Goal: Transaction & Acquisition: Book appointment/travel/reservation

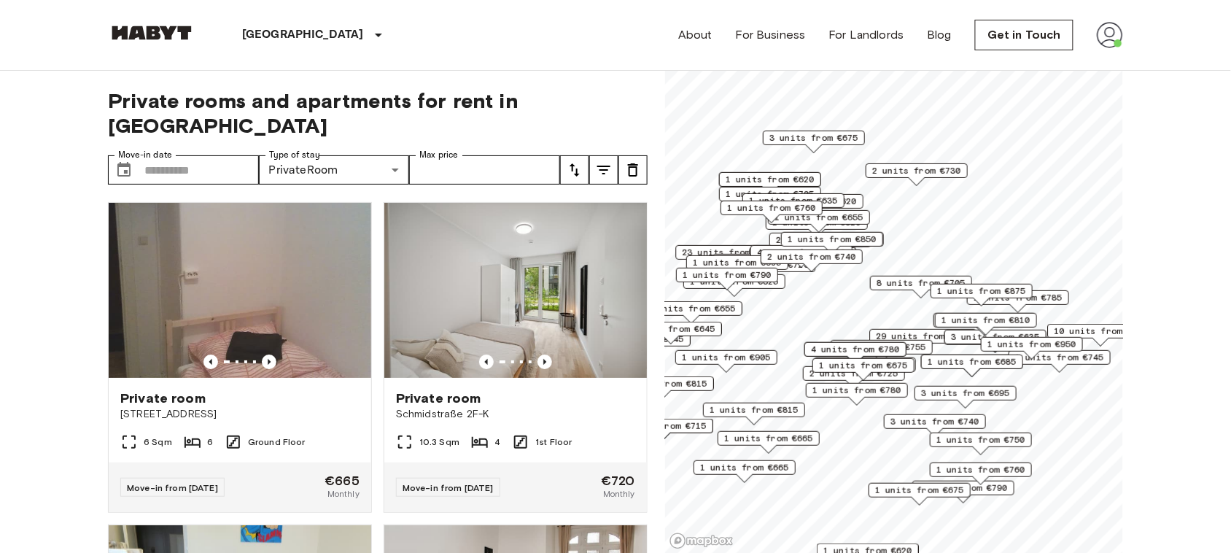
click at [319, 297] on img at bounding box center [240, 290] width 262 height 175
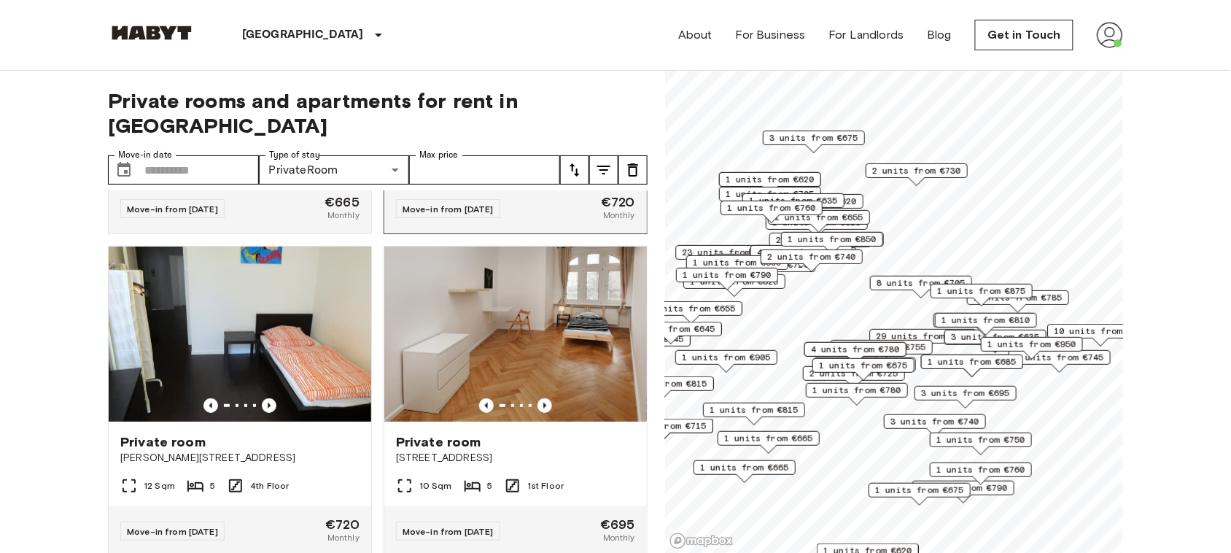
scroll to position [279, 0]
click at [556, 323] on img at bounding box center [515, 333] width 262 height 175
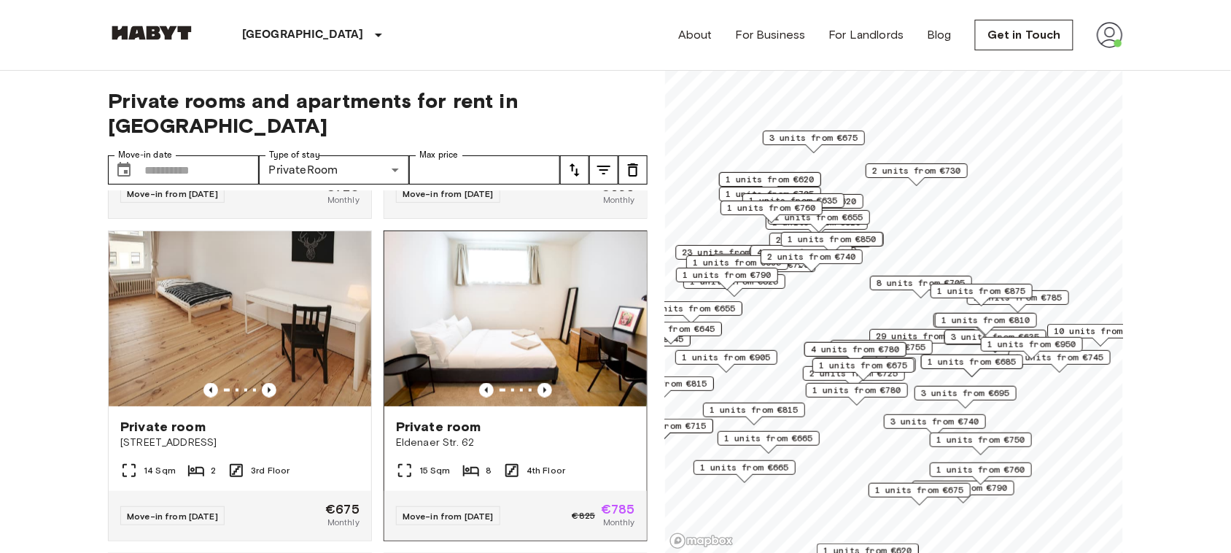
scroll to position [615, 0]
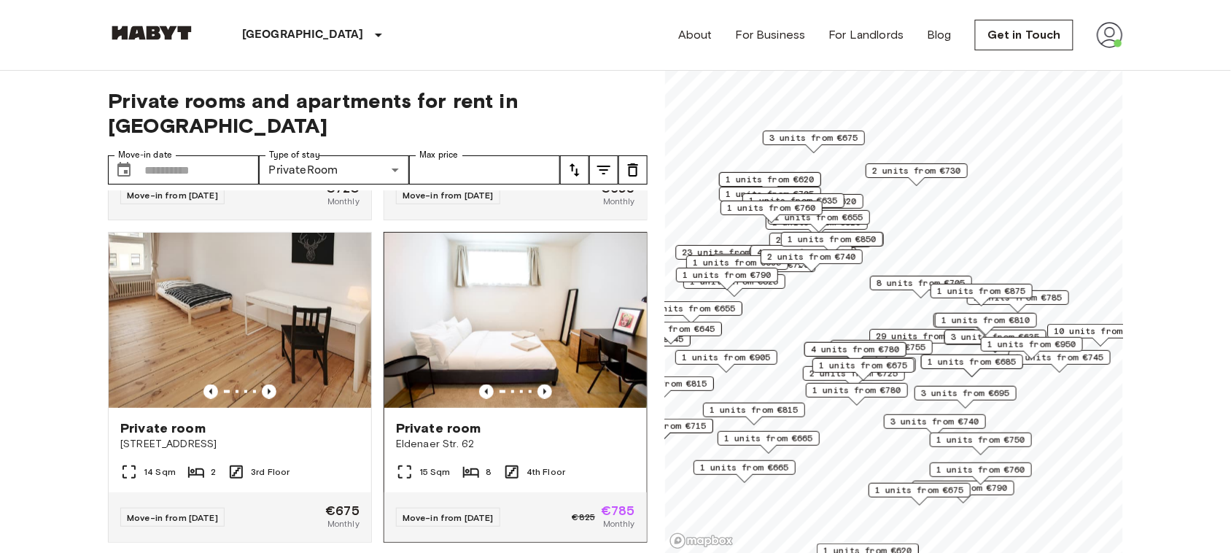
click at [505, 276] on img at bounding box center [515, 320] width 262 height 175
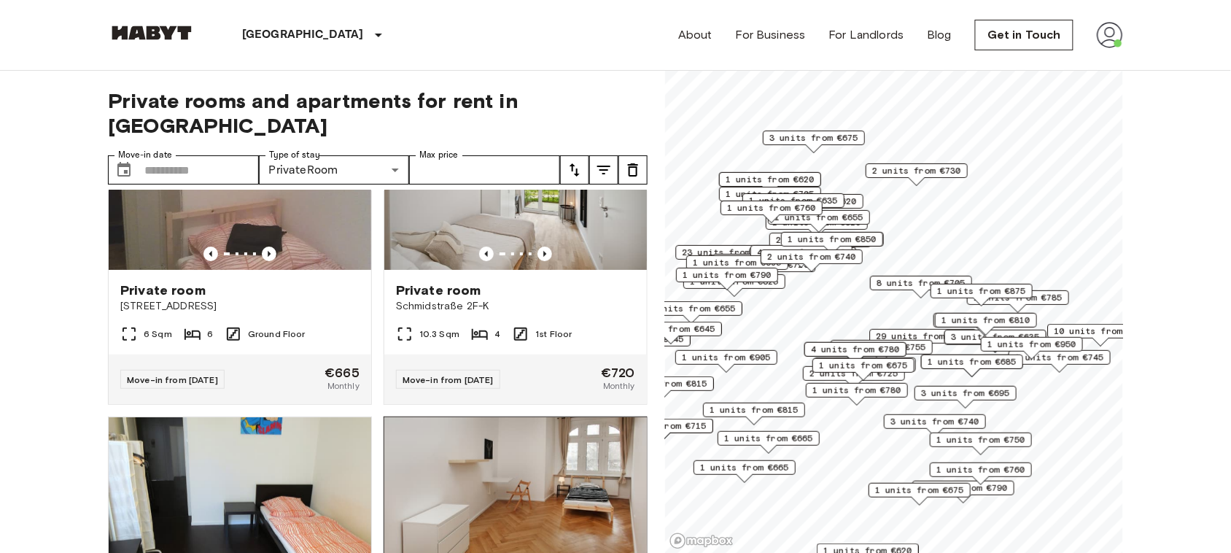
scroll to position [0, 0]
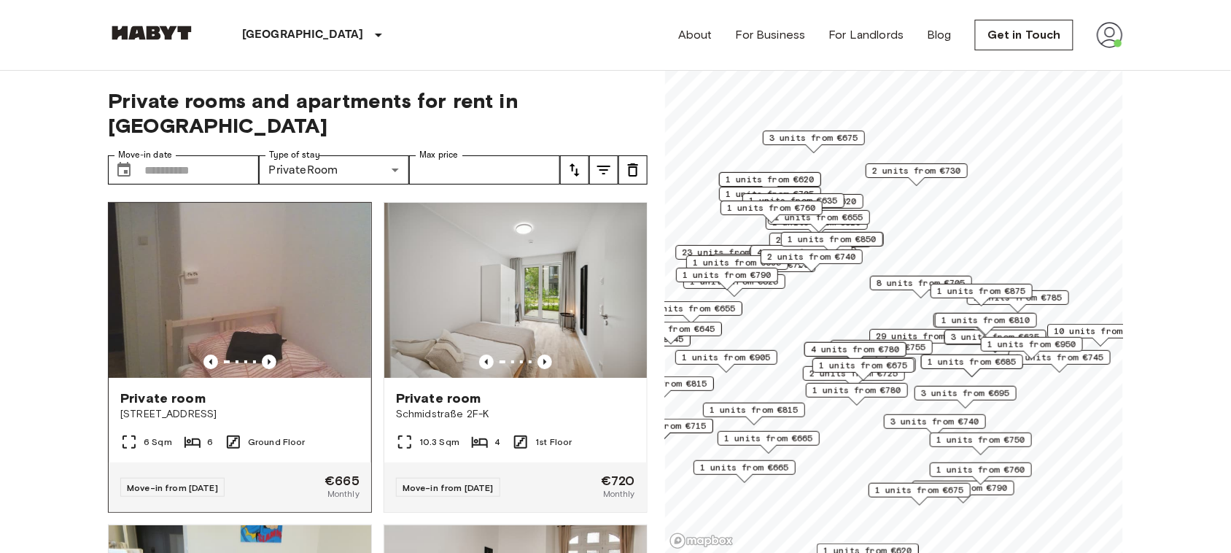
click at [267, 260] on img at bounding box center [240, 290] width 262 height 175
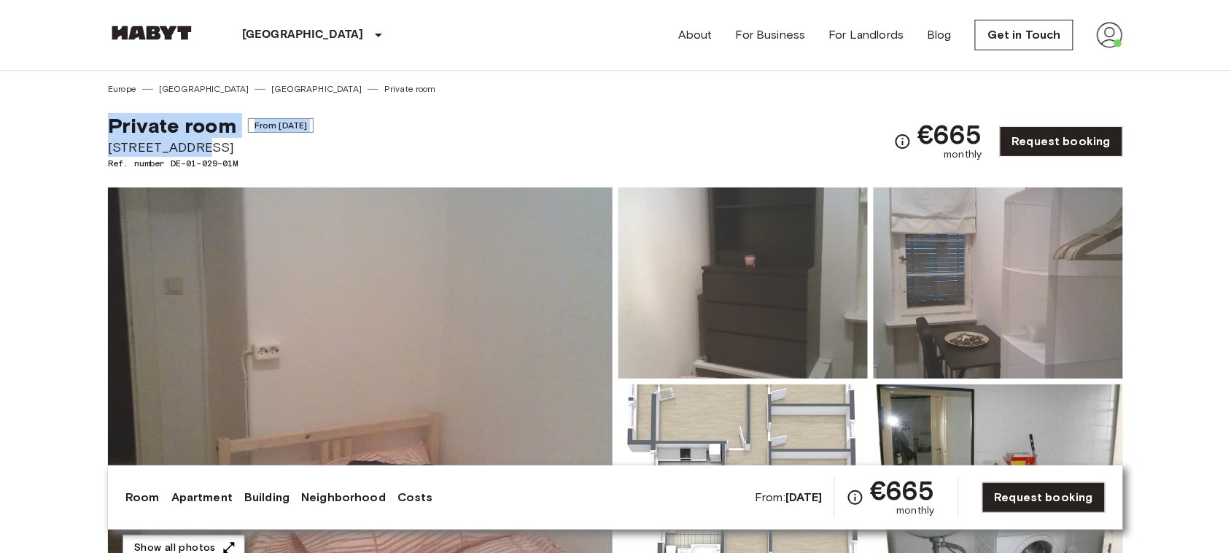
copy div "Private room From [DATE] [STREET_ADDRESS]"
drag, startPoint x: 205, startPoint y: 147, endPoint x: 87, endPoint y: 110, distance: 122.9
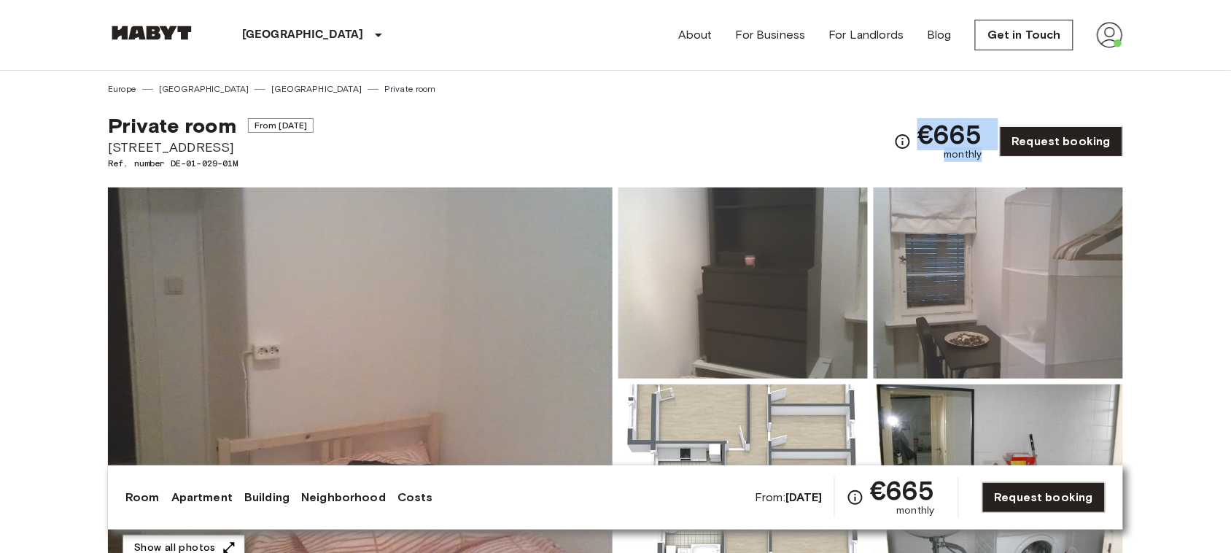
copy div "€665 monthly"
drag, startPoint x: 927, startPoint y: 128, endPoint x: 990, endPoint y: 154, distance: 68.0
click at [990, 154] on div "€665 monthly Request booking" at bounding box center [1008, 141] width 229 height 57
click at [720, 153] on div "Private room From Oct 18 2025 Cunostraße 70 Ref. number DE-01-029-01M €665 mont…" at bounding box center [615, 133] width 1015 height 74
click at [544, 340] on img at bounding box center [360, 381] width 505 height 388
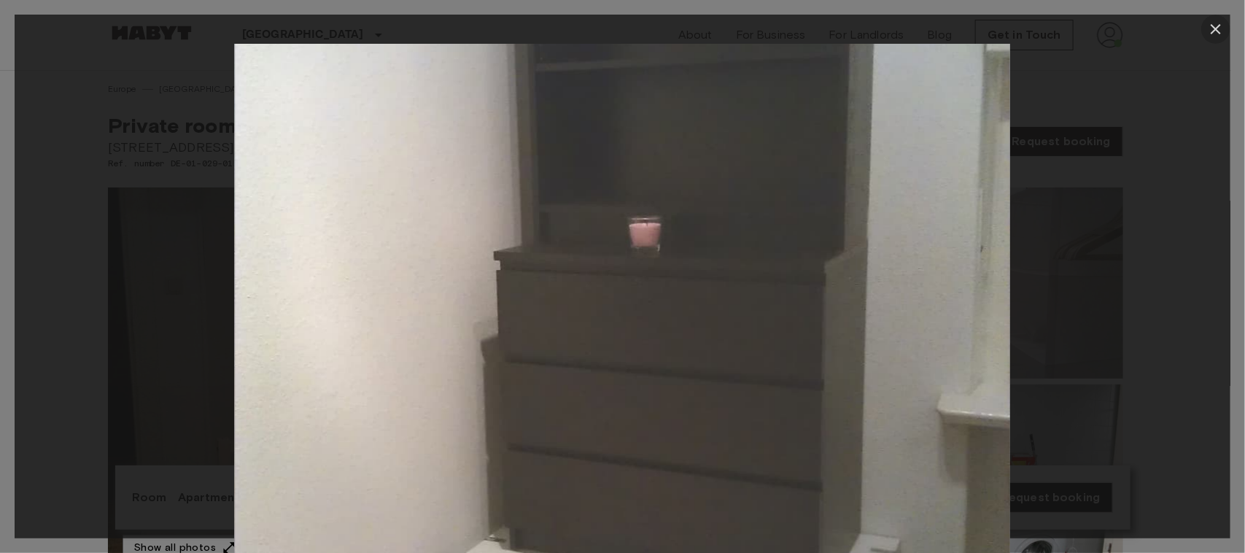
click at [1215, 31] on icon "button" at bounding box center [1215, 28] width 17 height 17
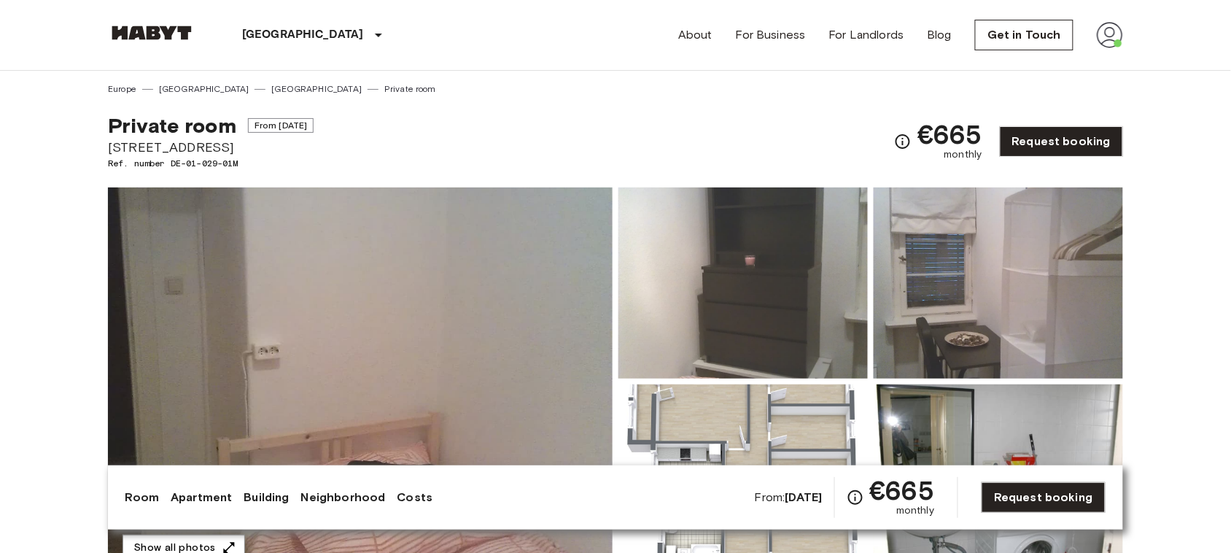
click at [385, 392] on img at bounding box center [360, 381] width 505 height 388
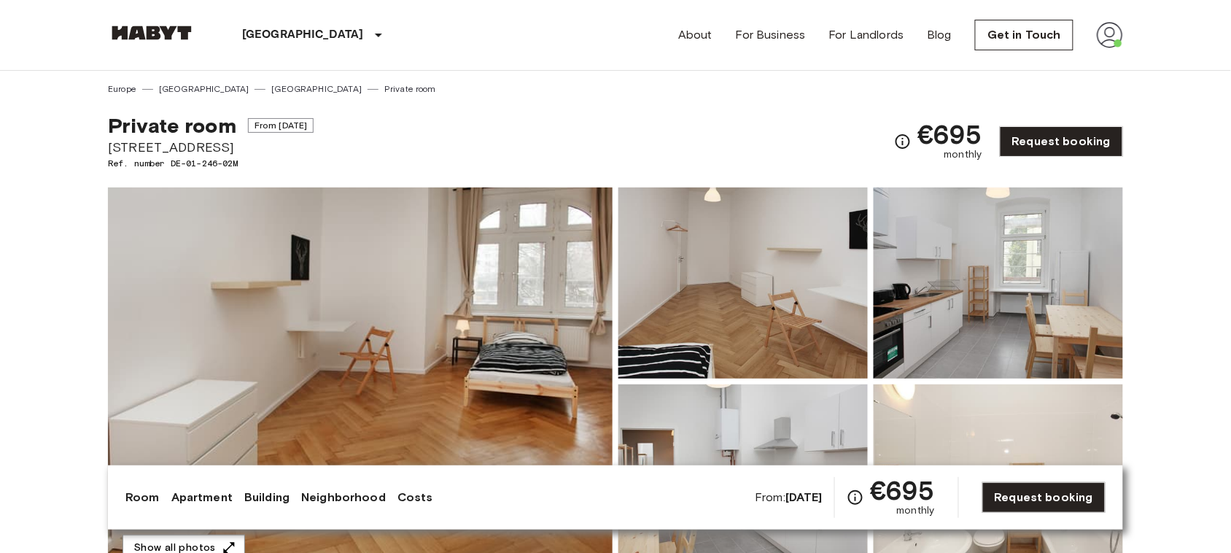
copy div "Private room From Oct 18 2025 Köpenicker Straße 1A"
drag, startPoint x: 245, startPoint y: 144, endPoint x: 102, endPoint y: 114, distance: 146.1
copy div "€695 monthly"
drag, startPoint x: 920, startPoint y: 126, endPoint x: 986, endPoint y: 155, distance: 72.5
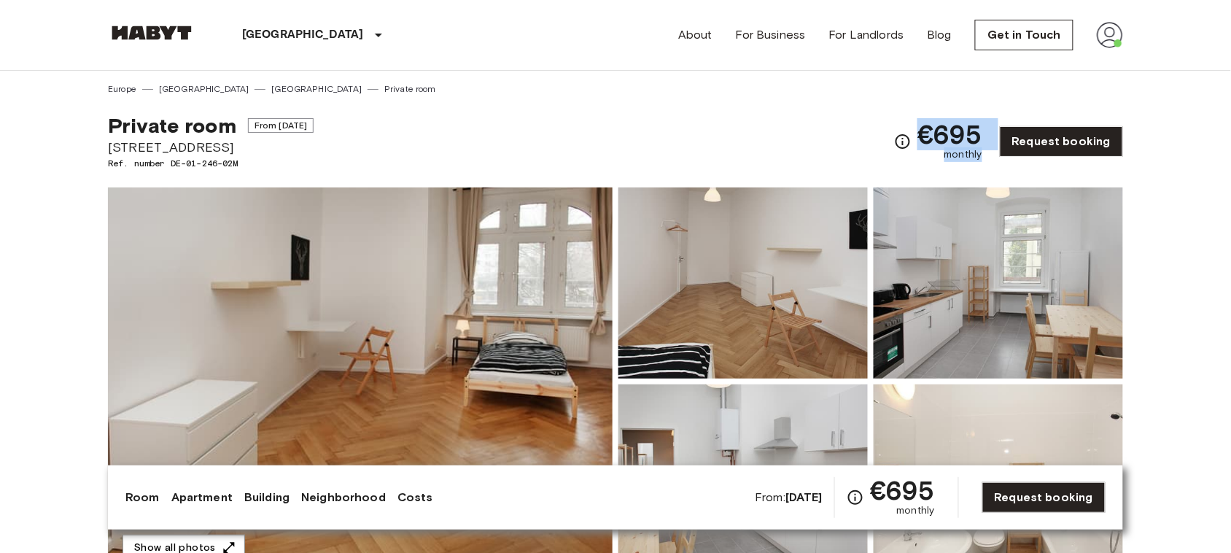
click at [986, 155] on div "€695 monthly Request booking" at bounding box center [1008, 141] width 229 height 57
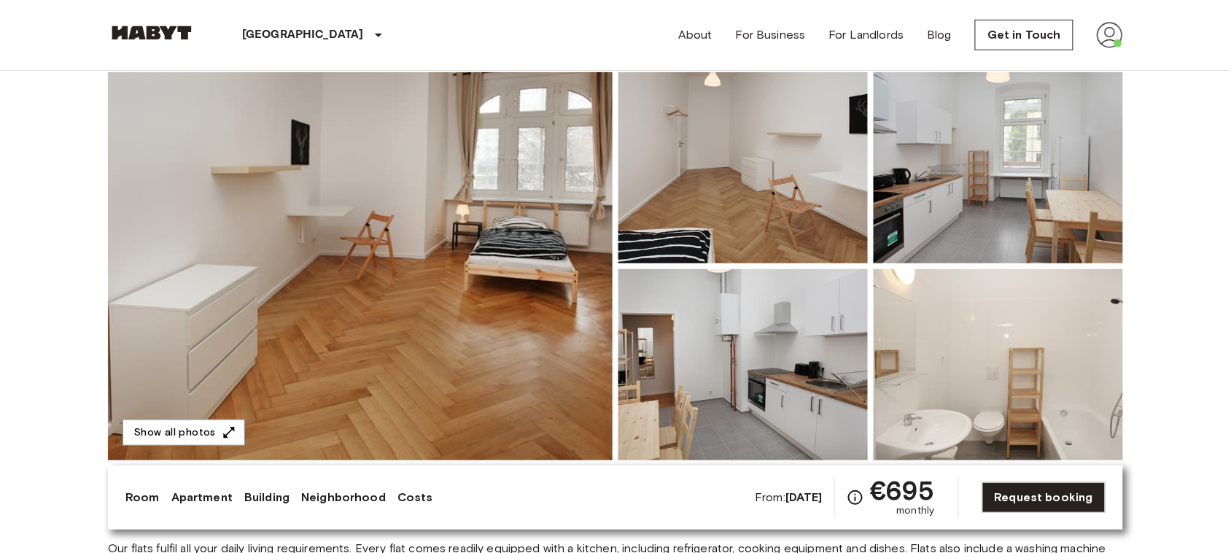
scroll to position [117, 0]
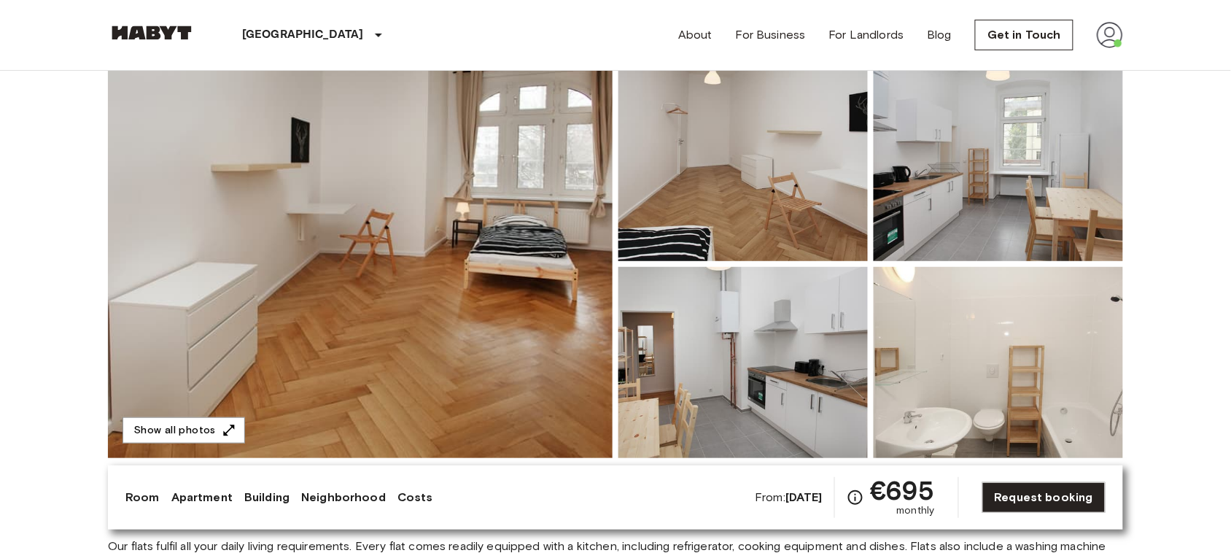
drag, startPoint x: 777, startPoint y: 299, endPoint x: 760, endPoint y: 299, distance: 16.8
click at [227, 423] on icon "button" at bounding box center [229, 430] width 15 height 15
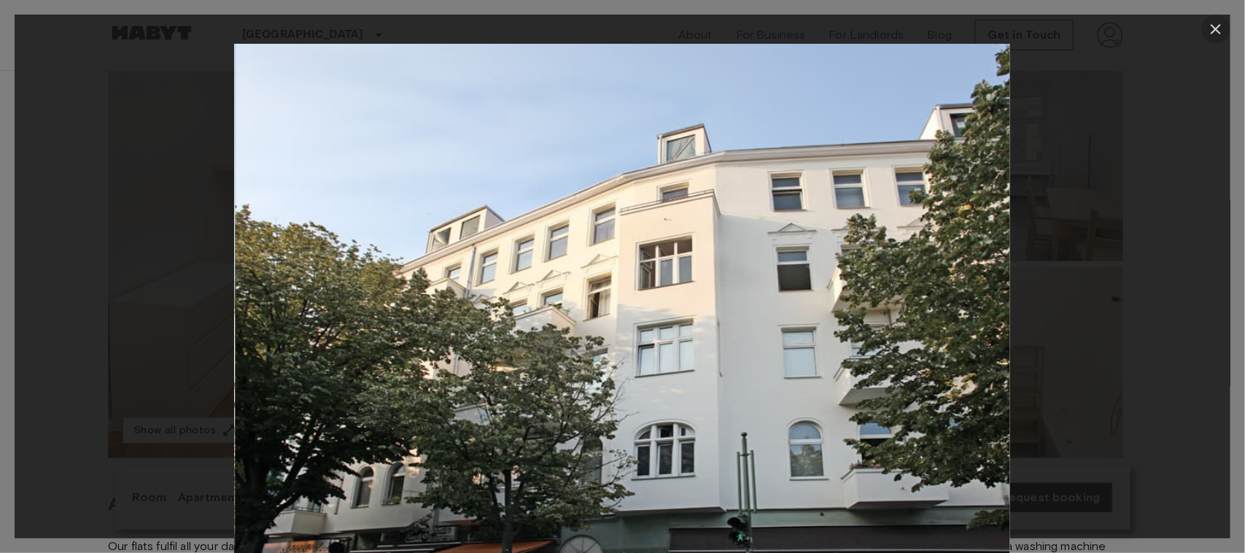
click at [1215, 24] on icon "button" at bounding box center [1215, 28] width 17 height 17
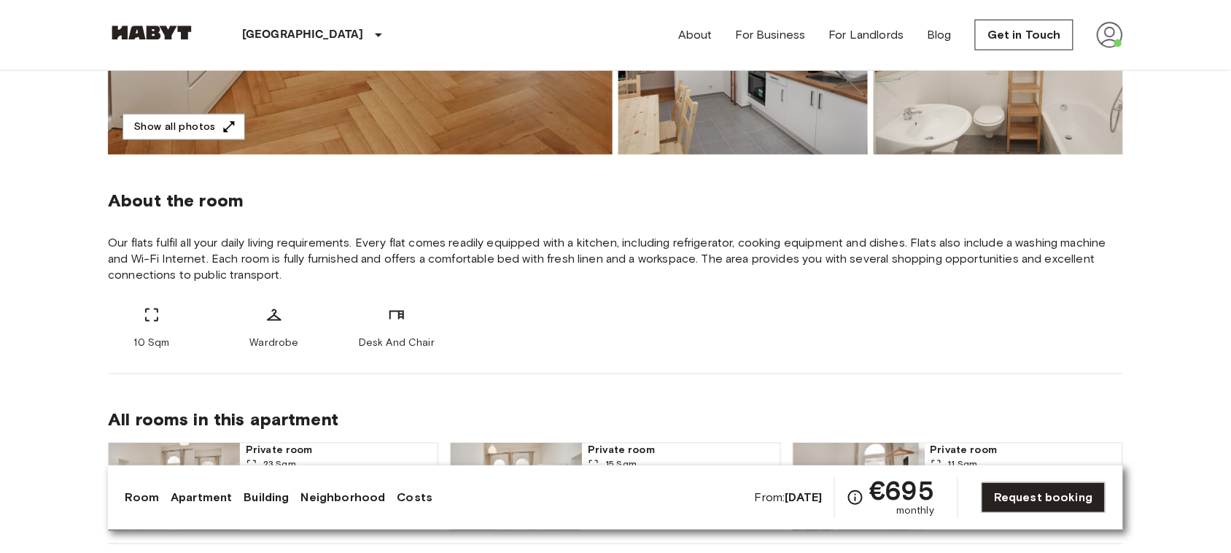
scroll to position [421, 0]
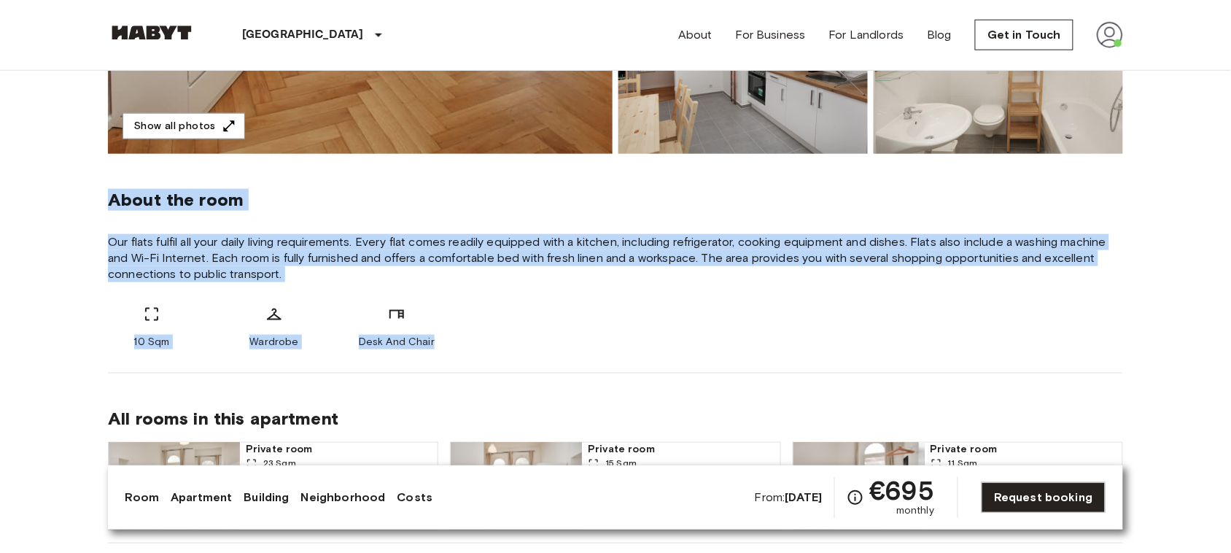
copy div "About the room Our flats fulfil all your daily living requirements. Every flat …"
drag, startPoint x: 111, startPoint y: 190, endPoint x: 456, endPoint y: 336, distance: 375.4
click at [456, 336] on div "About the room Our flats fulfil all your daily living requirements. Every flat …" at bounding box center [615, 263] width 1015 height 219
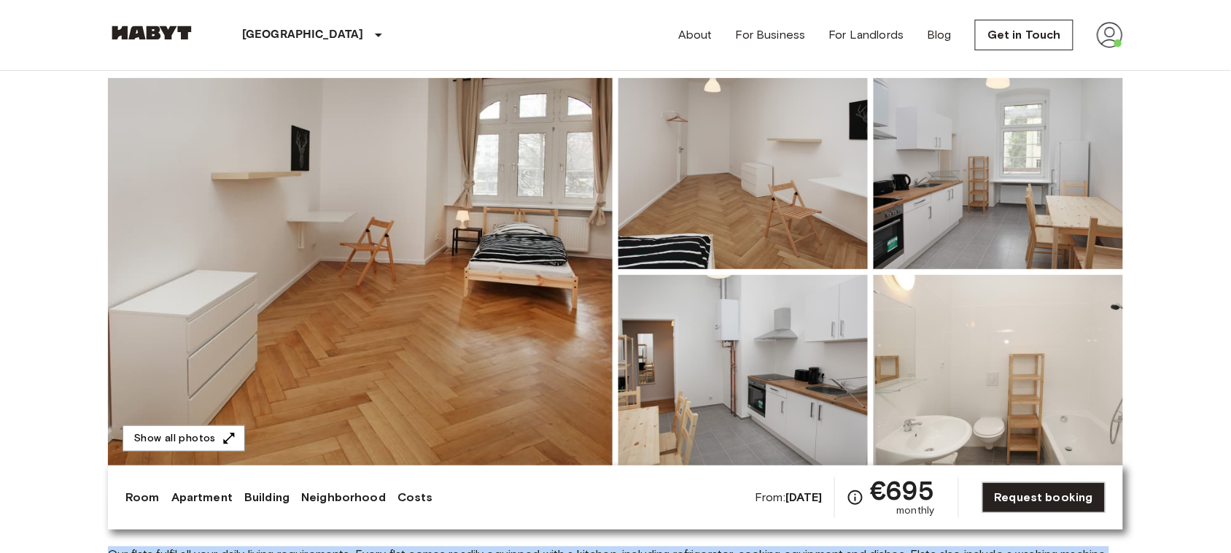
scroll to position [89, 0]
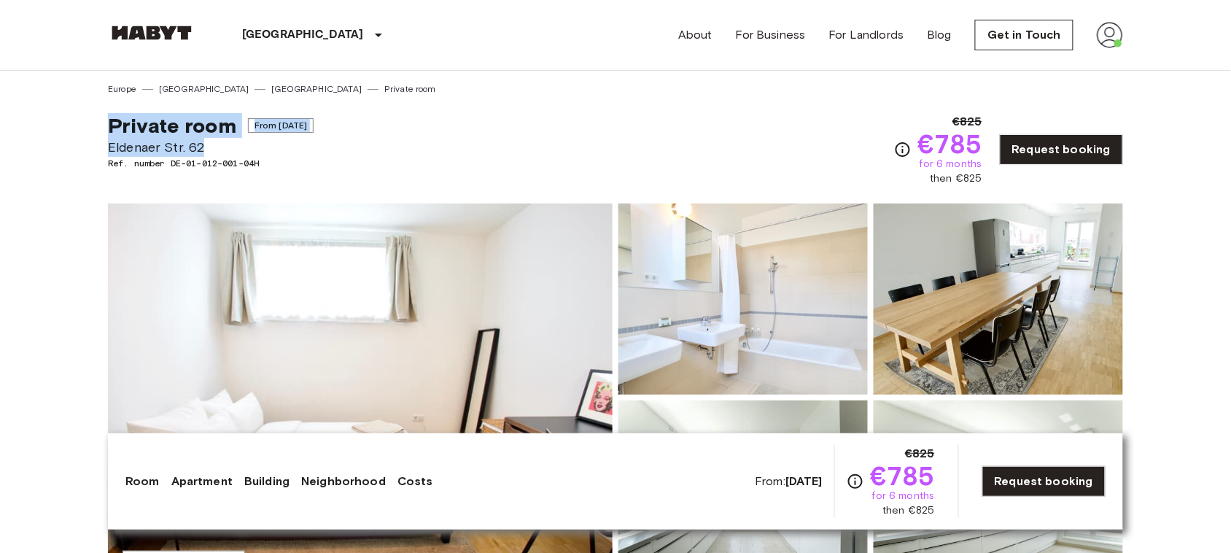
copy div "Private room From Oct 18 2025 Eldenaer Str. 62"
drag, startPoint x: 215, startPoint y: 142, endPoint x: 113, endPoint y: 112, distance: 106.6
click at [113, 113] on div "Private room From Oct 18 2025 Eldenaer Str. 62 Ref. number DE-01-012-001-04H" at bounding box center [211, 149] width 206 height 73
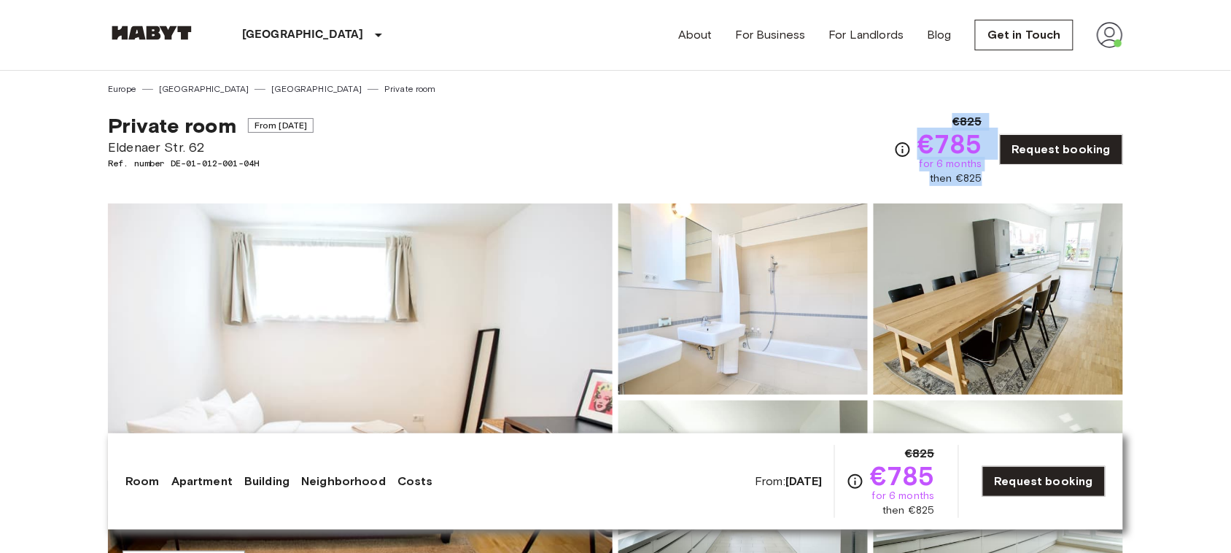
copy div "€825 €785 for 6 months then €825"
drag, startPoint x: 956, startPoint y: 120, endPoint x: 985, endPoint y: 177, distance: 63.9
click at [982, 177] on div "€825 €785 for 6 months then €825" at bounding box center [949, 149] width 65 height 73
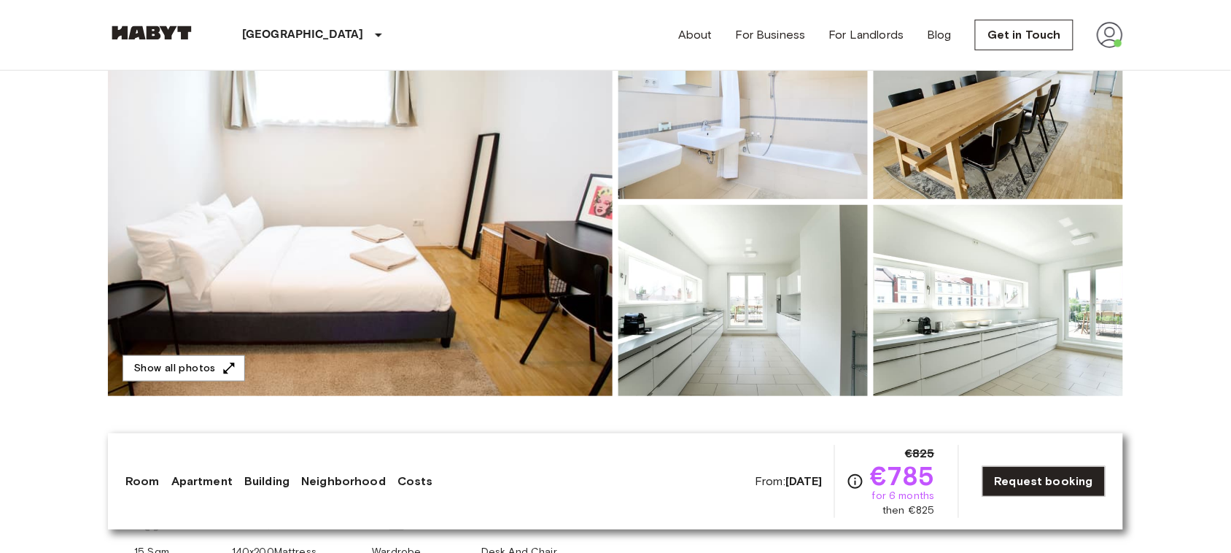
scroll to position [197, 0]
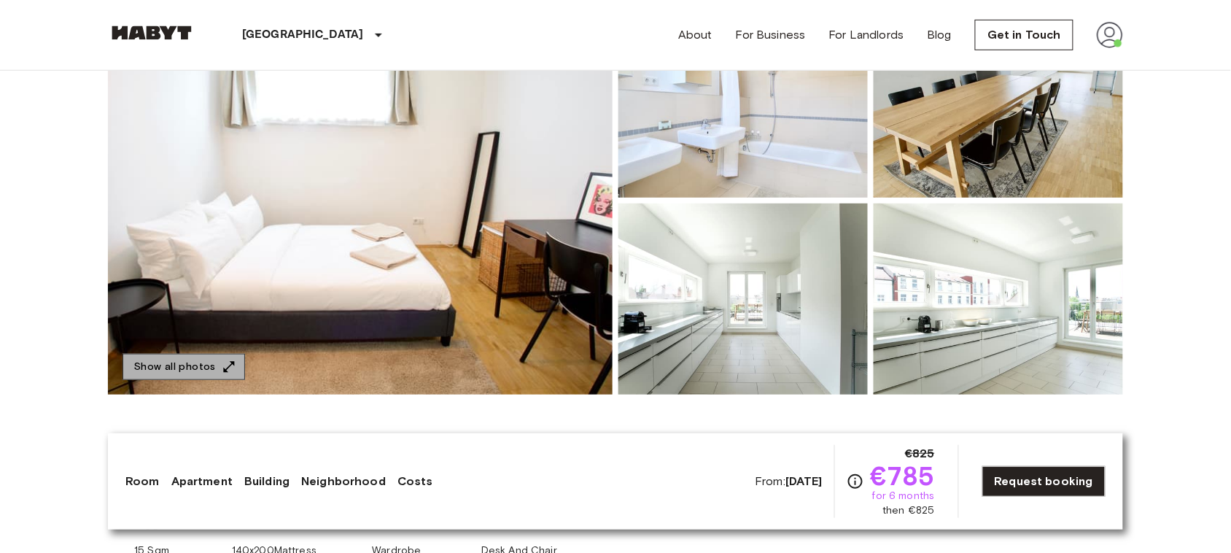
click at [198, 362] on button "Show all photos" at bounding box center [183, 367] width 122 height 27
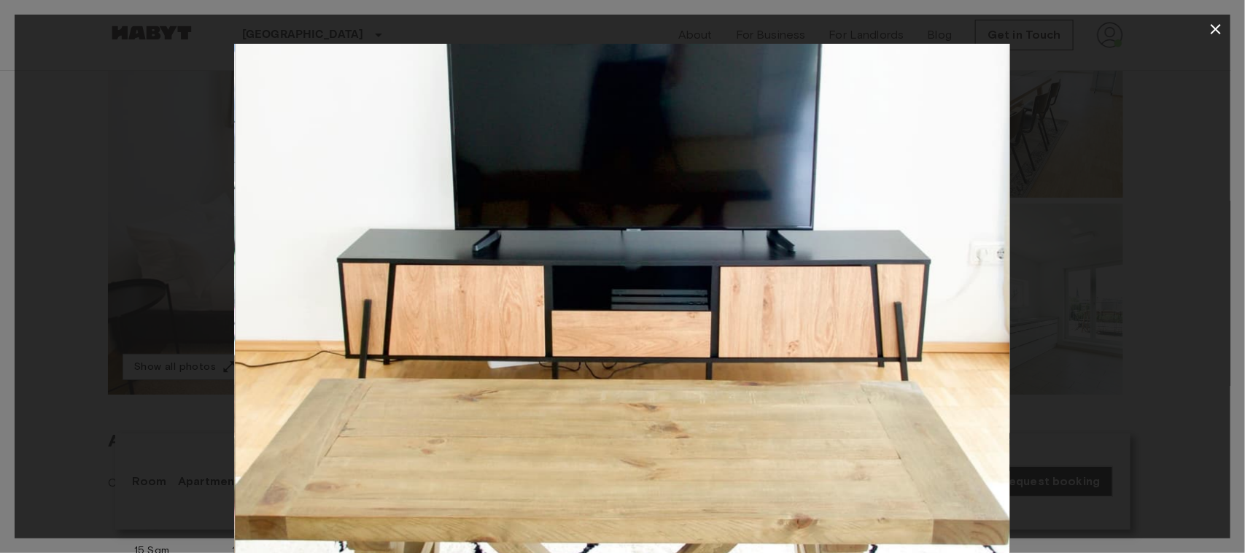
click at [1215, 30] on icon "button" at bounding box center [1215, 29] width 10 height 10
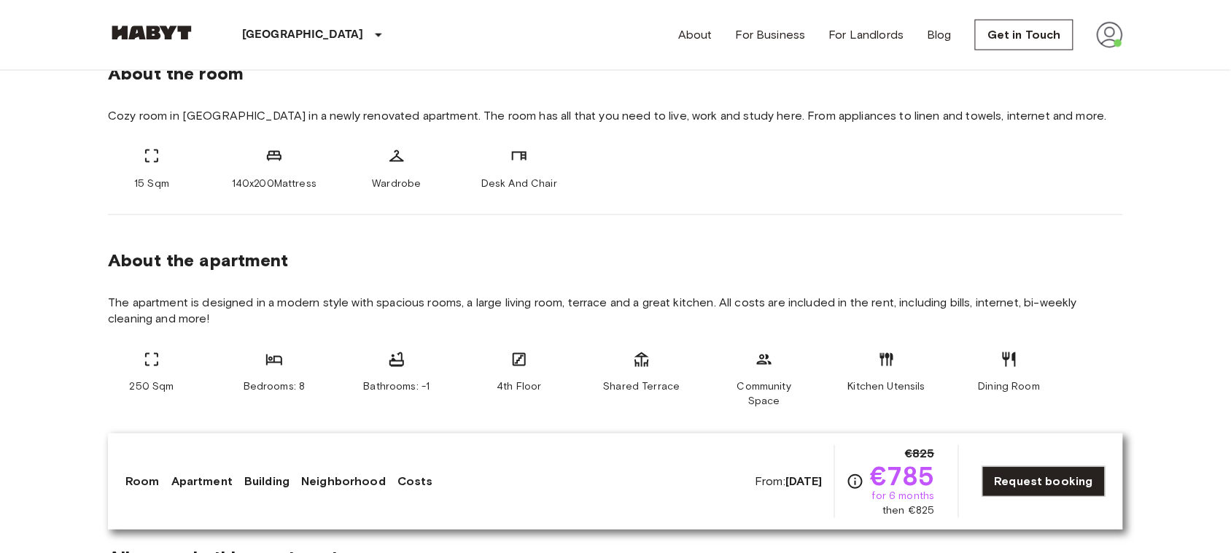
scroll to position [533, 0]
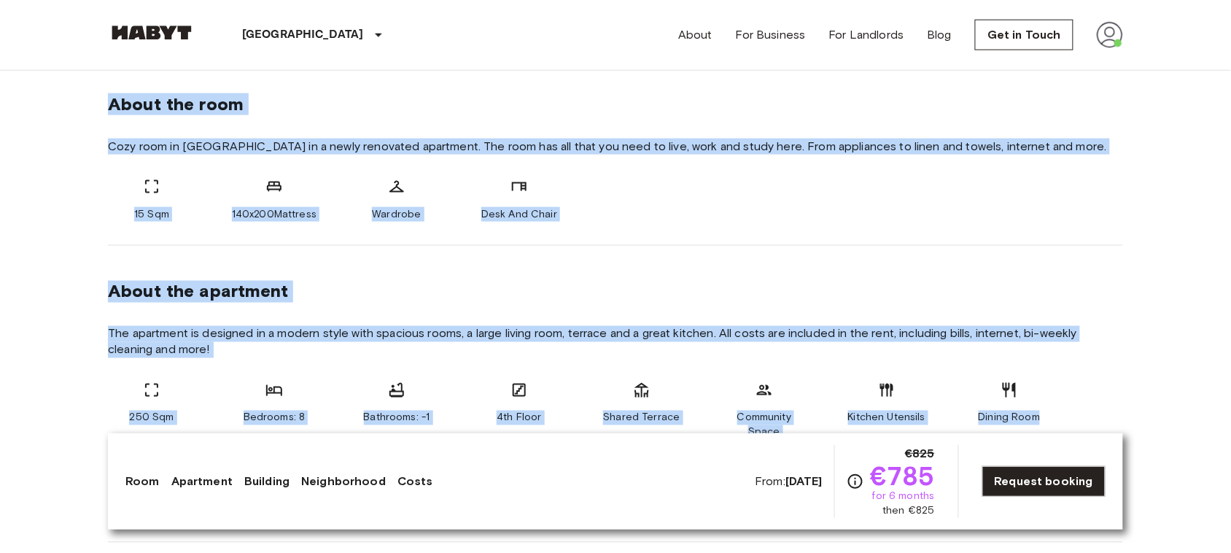
copy div "About the room Cozy room in Friedrichshain in a newly renovated apartment. The …"
drag, startPoint x: 110, startPoint y: 96, endPoint x: 1072, endPoint y: 400, distance: 1008.6
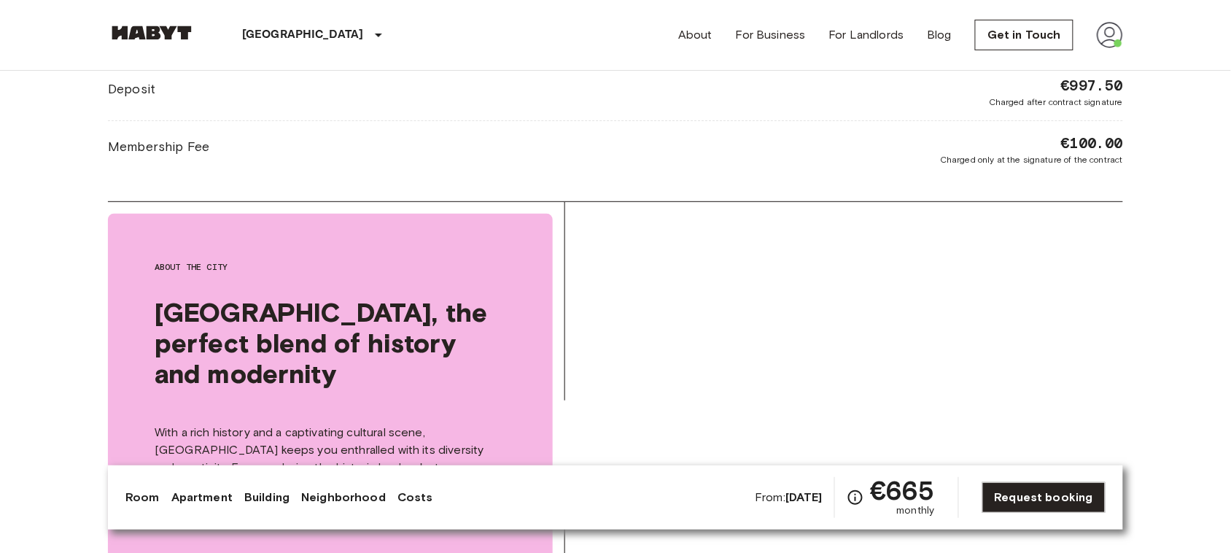
scroll to position [1692, 0]
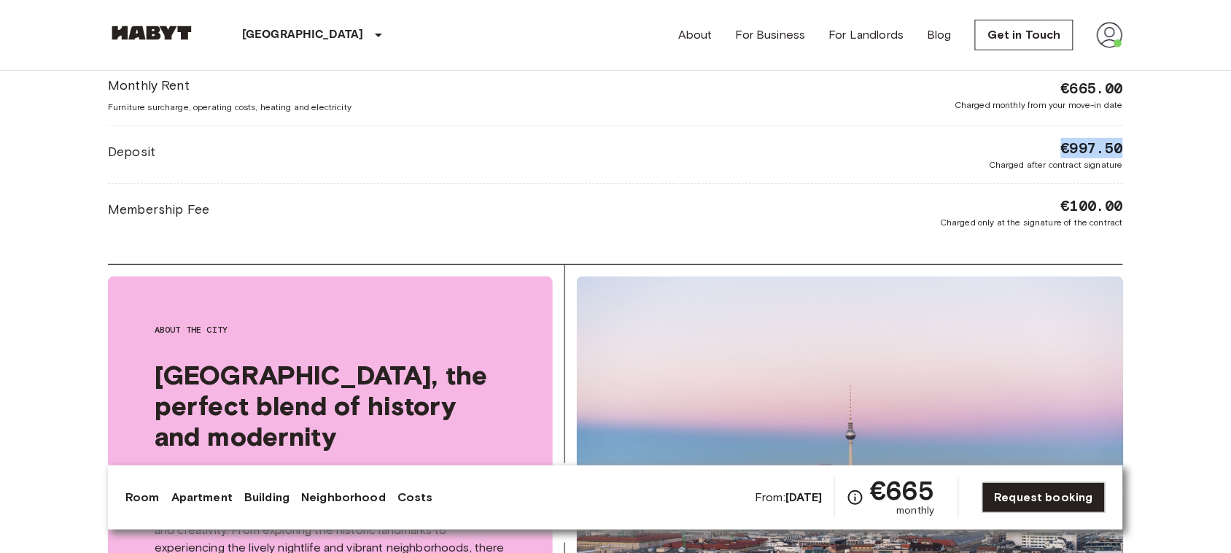
drag, startPoint x: 1057, startPoint y: 144, endPoint x: 1131, endPoint y: 152, distance: 74.0
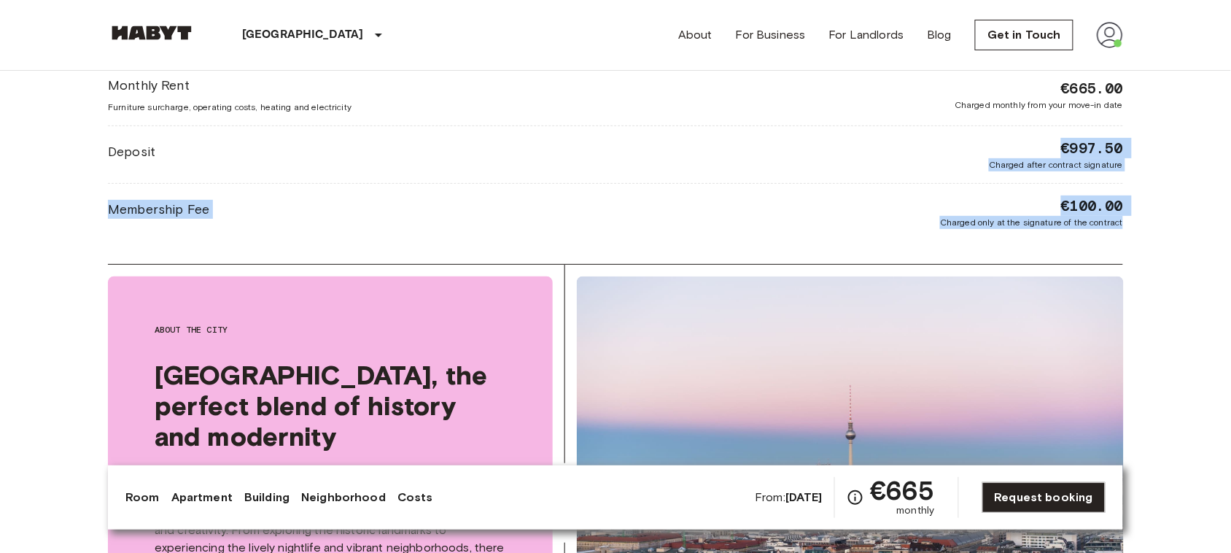
drag, startPoint x: 1197, startPoint y: 227, endPoint x: 1062, endPoint y: 147, distance: 157.2
click at [1062, 147] on body "[GEOGRAPHIC_DATA] [GEOGRAPHIC_DATA] [GEOGRAPHIC_DATA] [GEOGRAPHIC_DATA] [GEOGRA…" at bounding box center [615, 280] width 1231 height 3945
click at [1174, 173] on body "[GEOGRAPHIC_DATA] [GEOGRAPHIC_DATA] [GEOGRAPHIC_DATA] [GEOGRAPHIC_DATA] [GEOGRA…" at bounding box center [615, 280] width 1231 height 3945
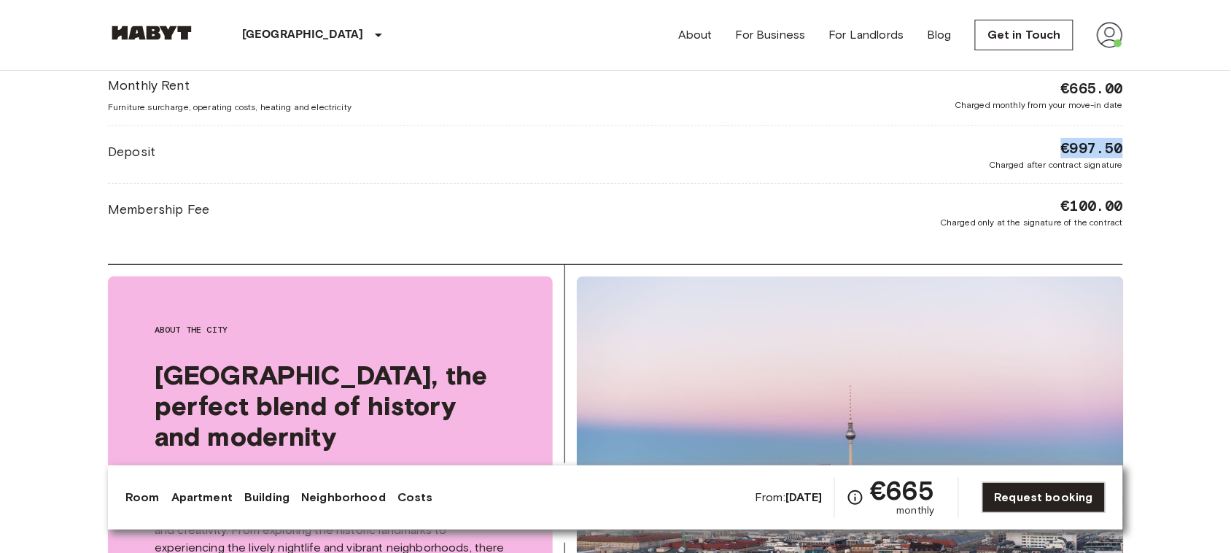
copy span "€997.50"
drag, startPoint x: 1061, startPoint y: 147, endPoint x: 1121, endPoint y: 148, distance: 59.8
click at [1121, 148] on span "€997.50" at bounding box center [1092, 148] width 62 height 20
